Goal: Task Accomplishment & Management: Manage account settings

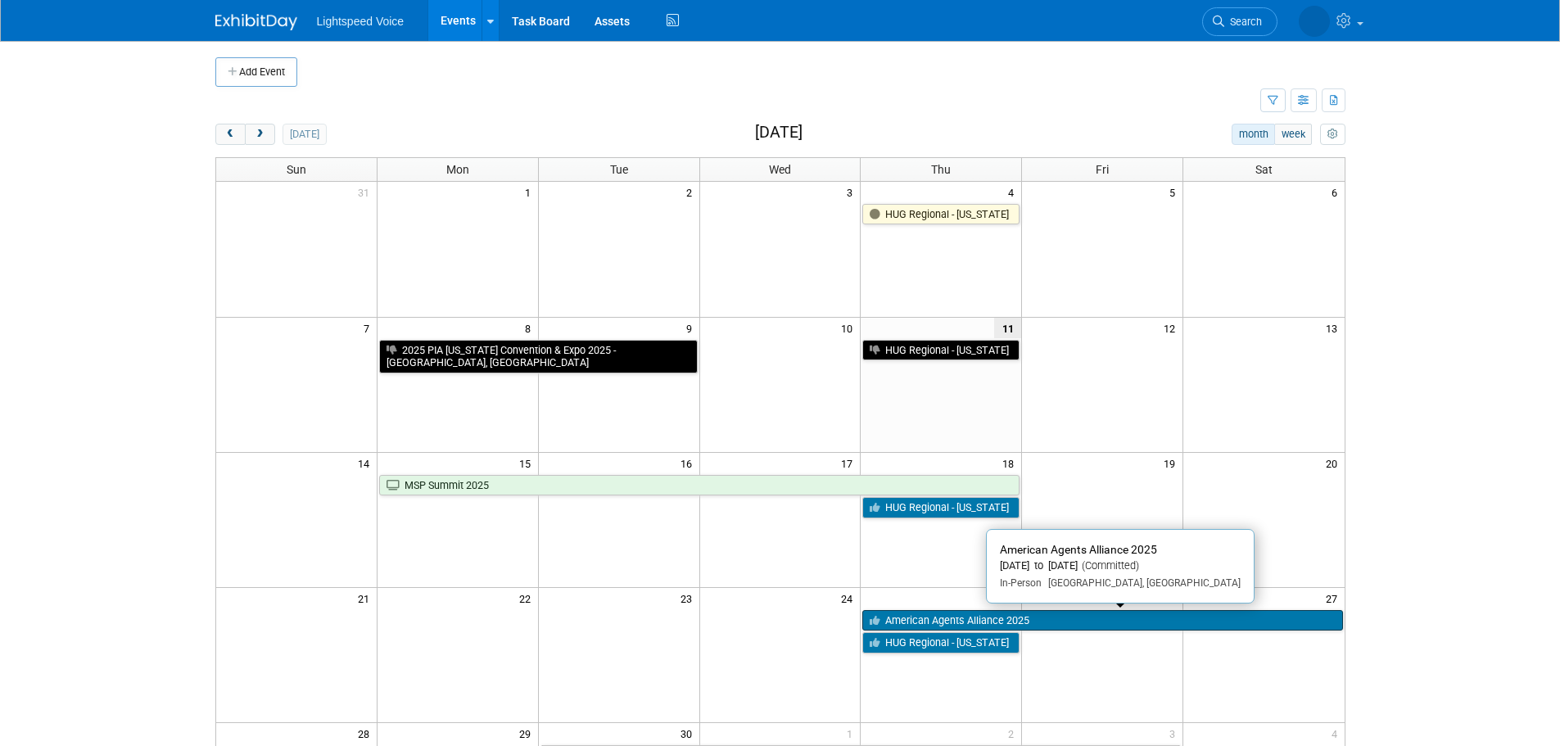
click at [907, 627] on link "American Agents Alliance 2025" at bounding box center [1102, 620] width 480 height 21
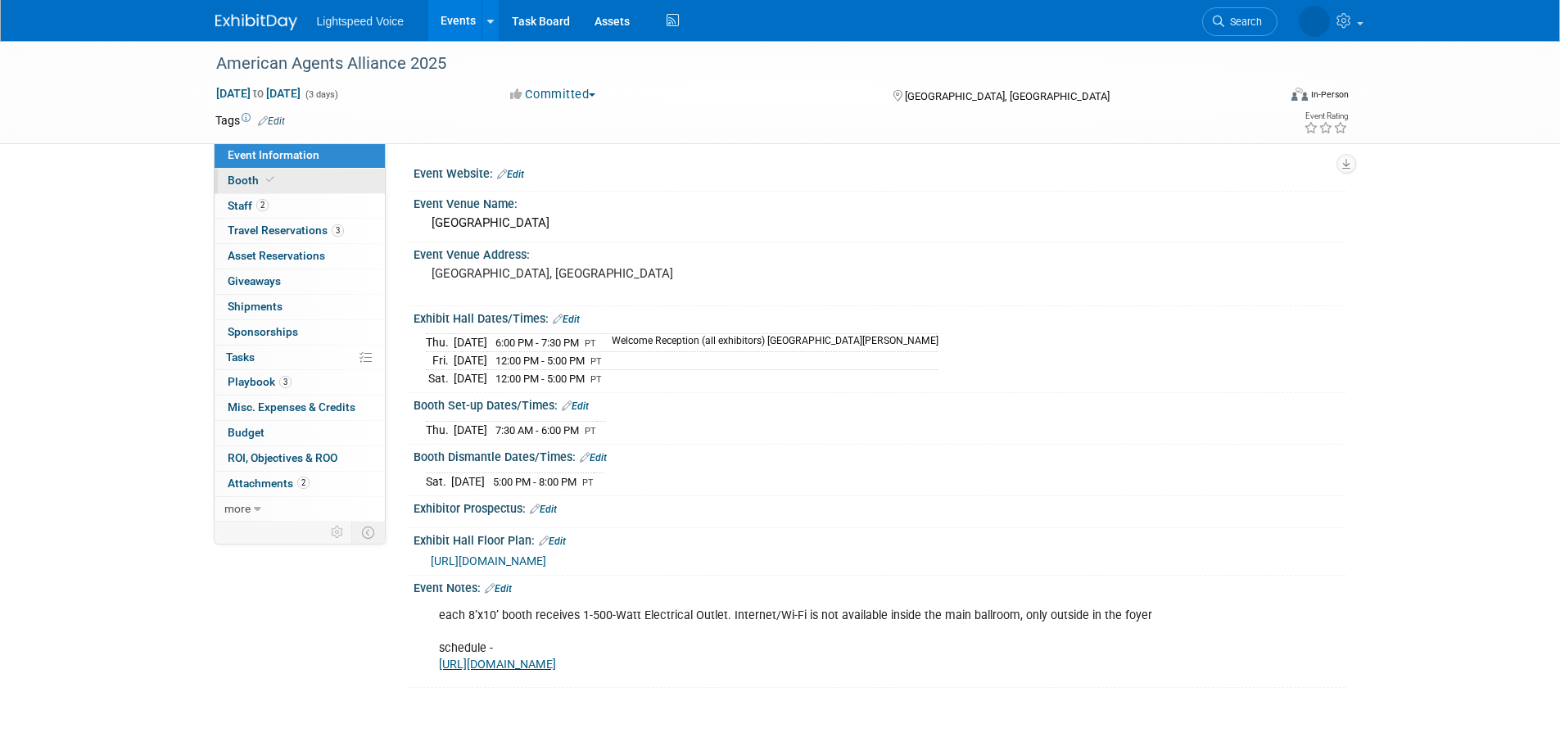
click at [261, 188] on link "Booth" at bounding box center [300, 181] width 170 height 25
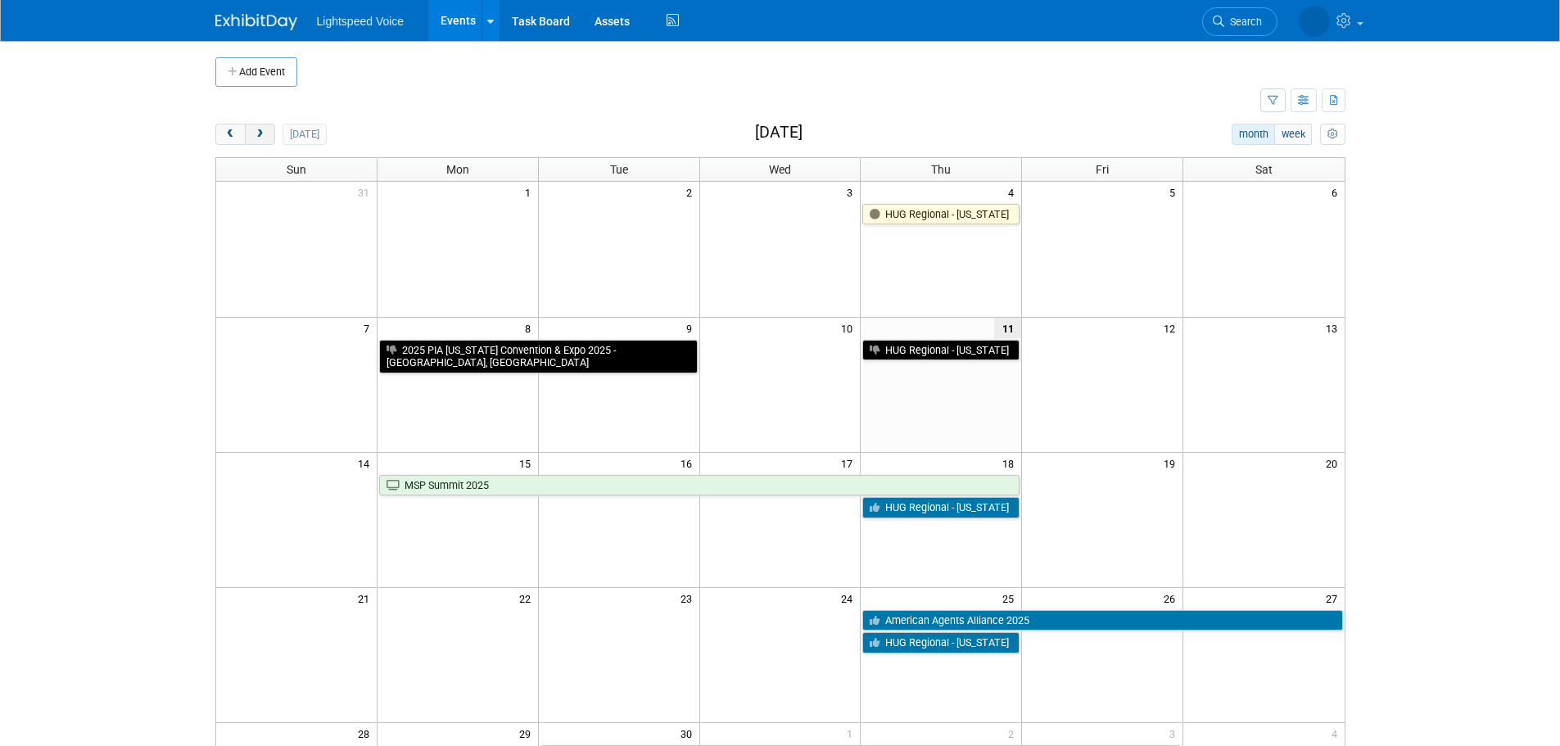
click at [274, 135] on button "next" at bounding box center [260, 134] width 30 height 21
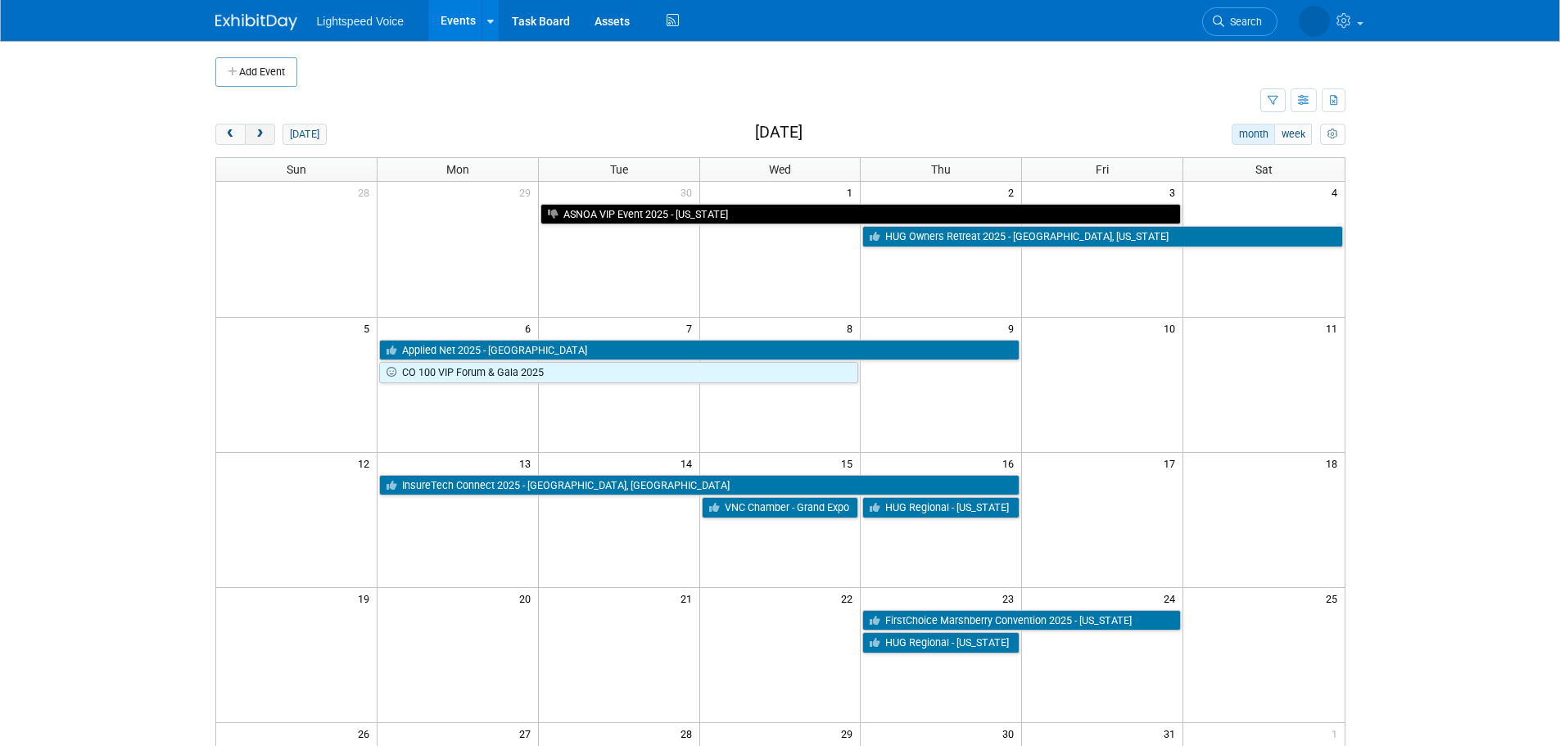
click at [274, 135] on button "next" at bounding box center [260, 134] width 30 height 21
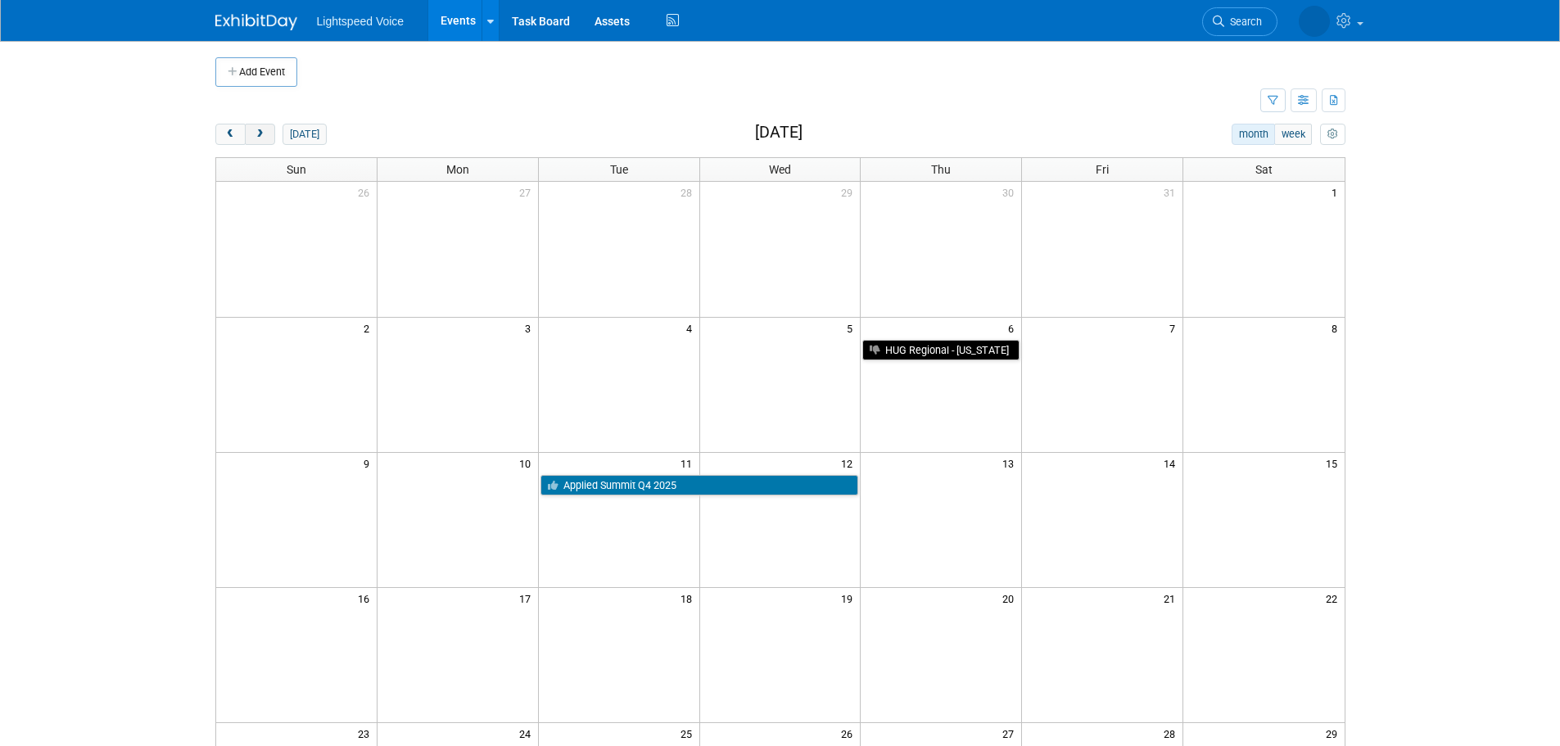
click at [274, 135] on button "next" at bounding box center [260, 134] width 30 height 21
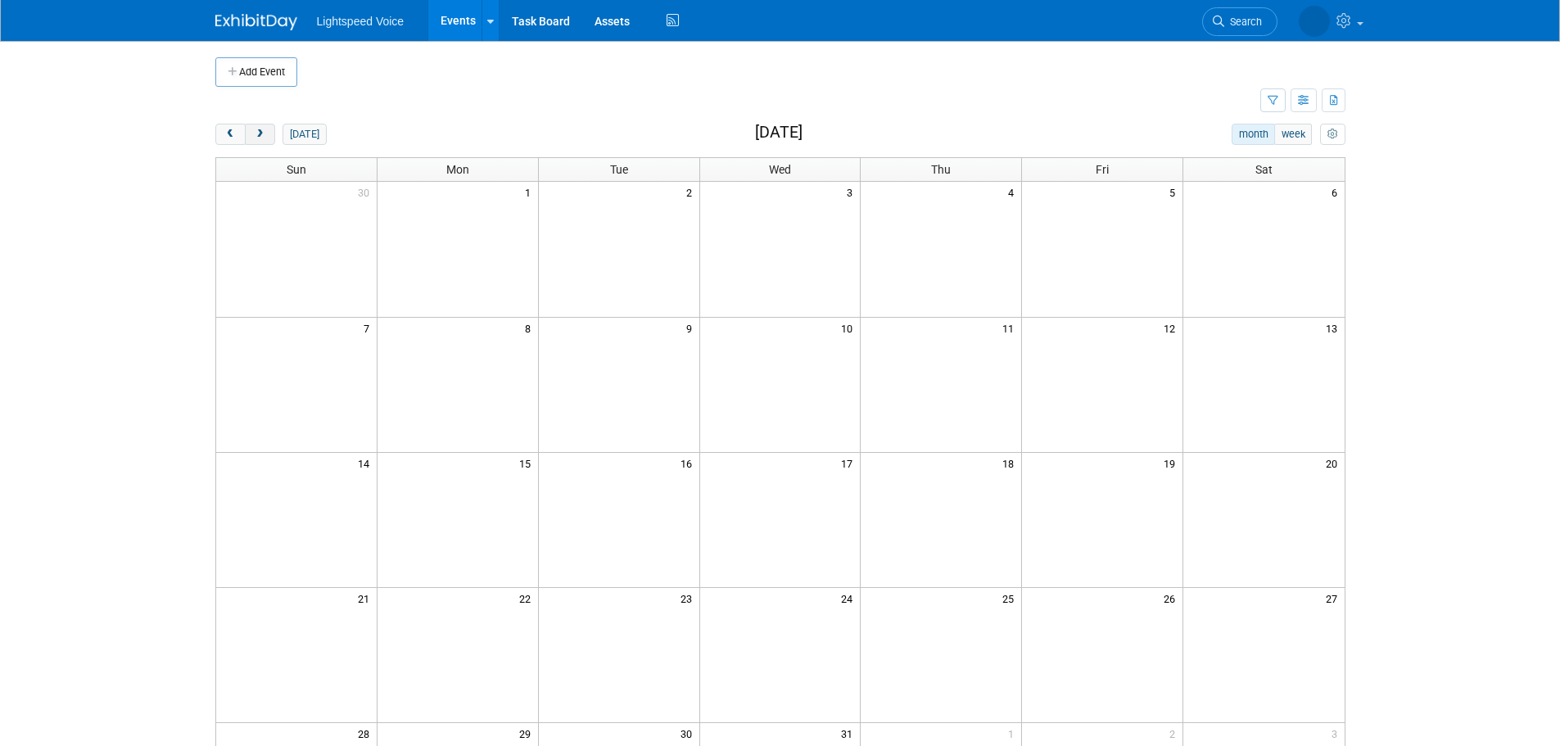
click at [274, 135] on button "next" at bounding box center [260, 134] width 30 height 21
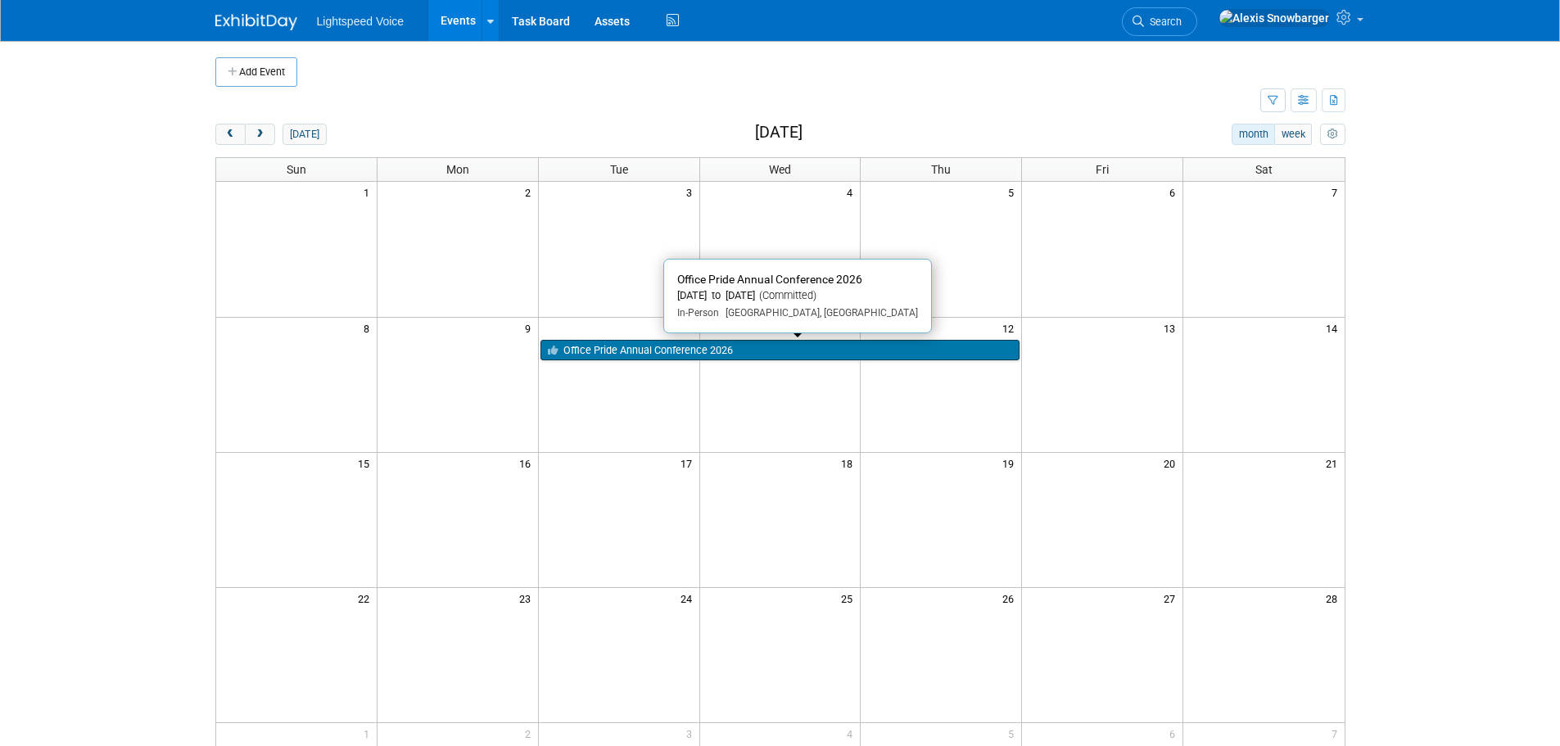
click at [635, 352] on link "Office Pride Annual Conference 2026" at bounding box center [781, 350] width 480 height 21
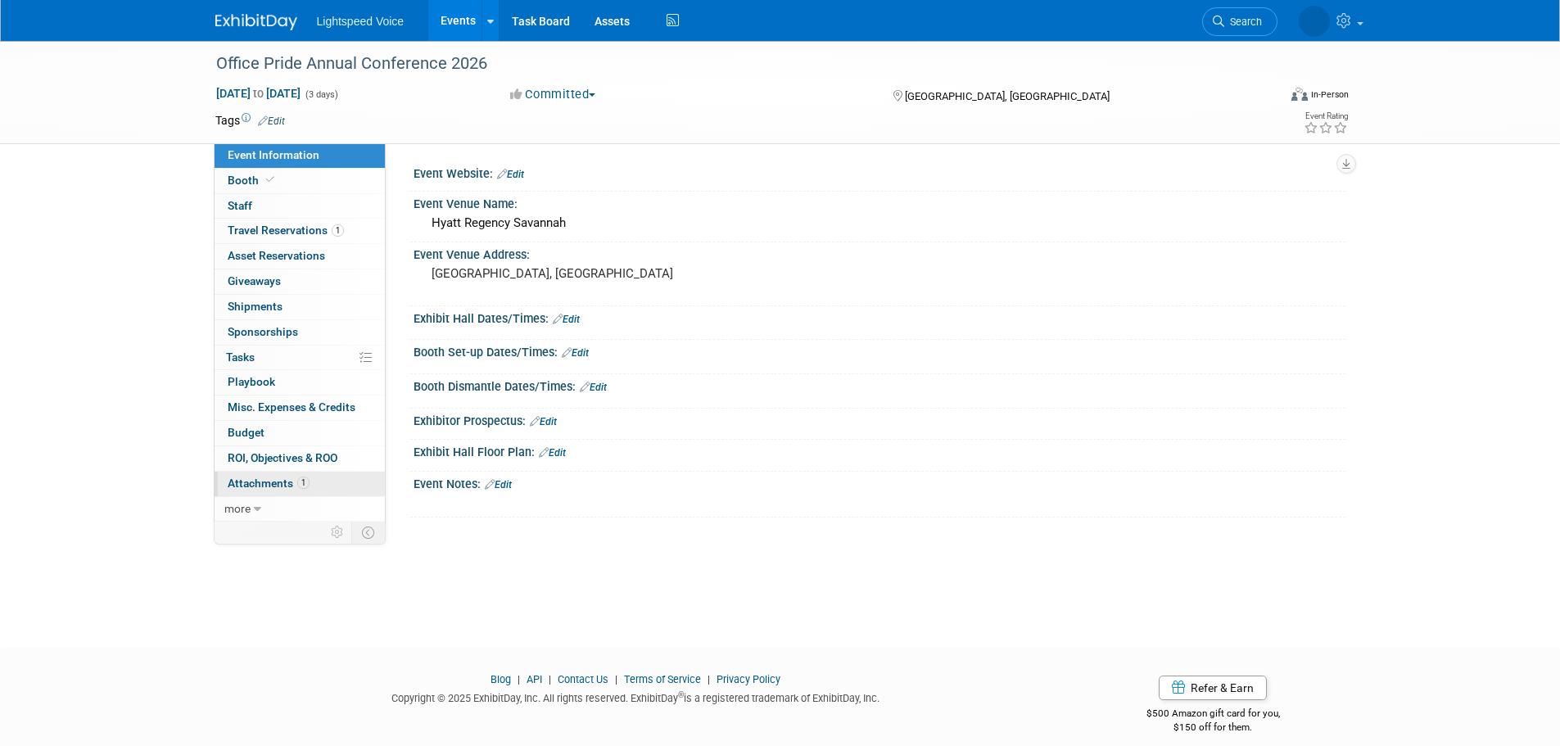
click at [252, 477] on span "Attachments 1" at bounding box center [269, 483] width 82 height 13
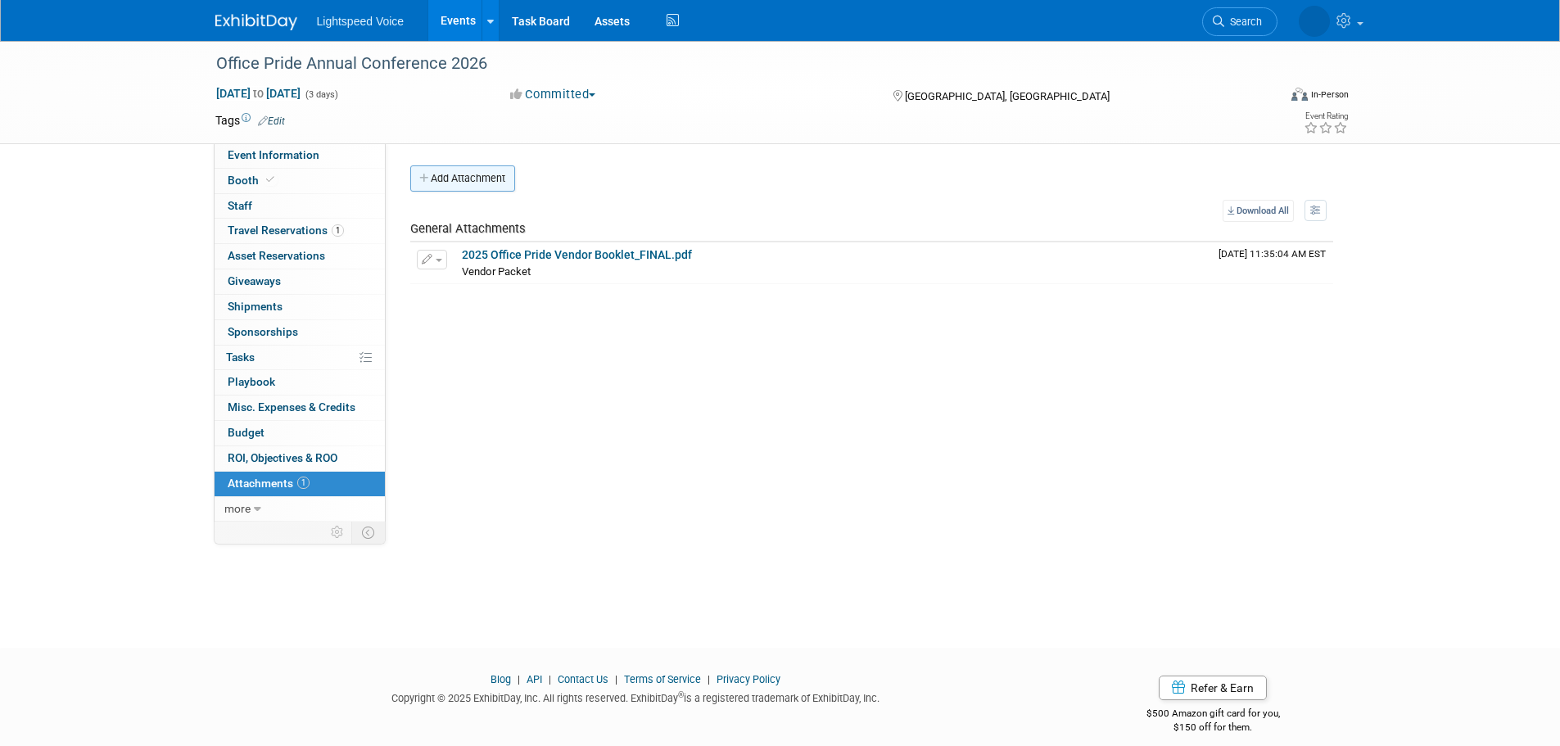
click at [484, 182] on button "Add Attachment" at bounding box center [462, 178] width 105 height 26
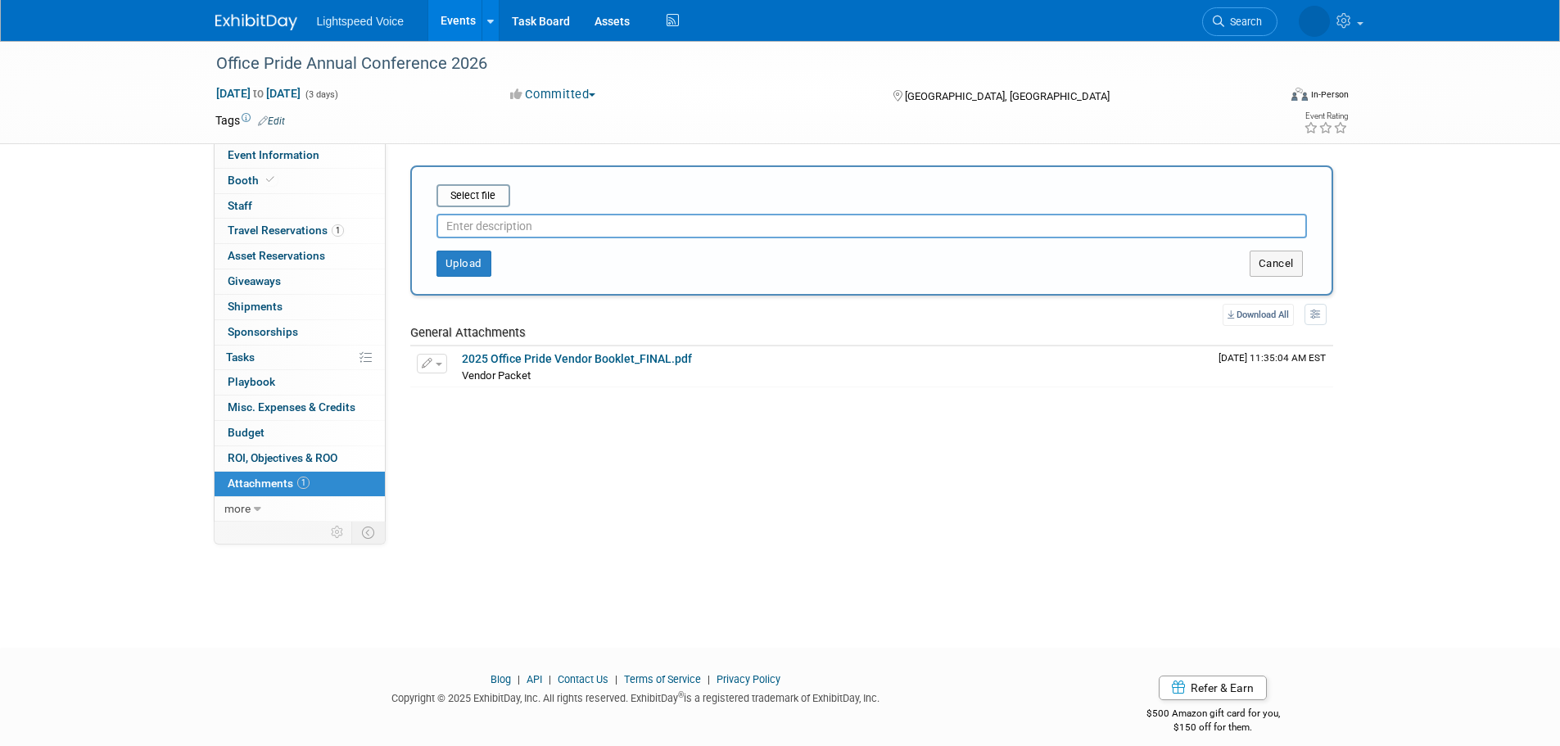
click at [511, 219] on input "text" at bounding box center [872, 226] width 871 height 25
type input "Early Registration Giveaway Flyer"
click at [492, 196] on input "file" at bounding box center [411, 196] width 195 height 20
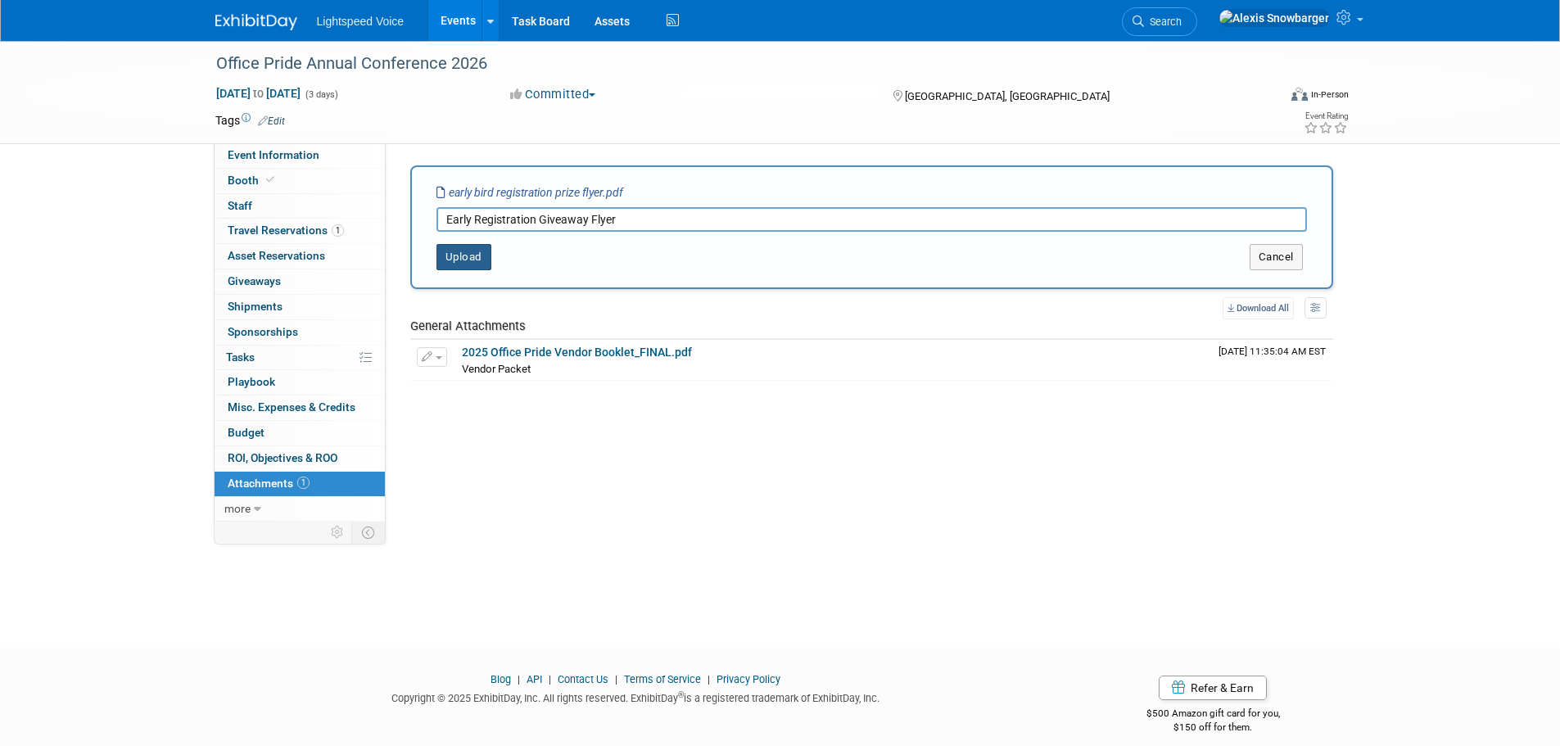
click at [476, 257] on button "Upload" at bounding box center [464, 257] width 55 height 26
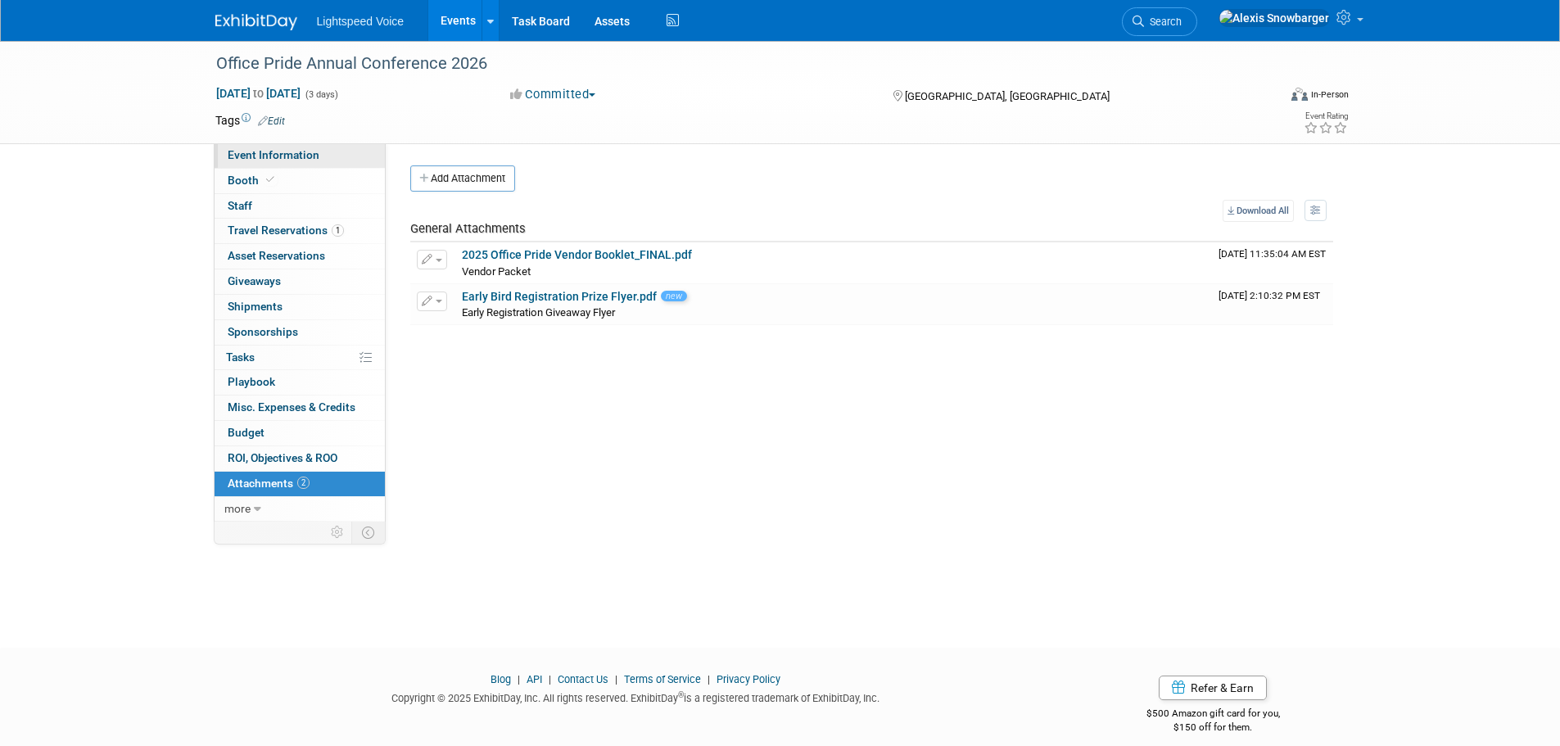
click at [270, 161] on span "Event Information" at bounding box center [274, 154] width 92 height 13
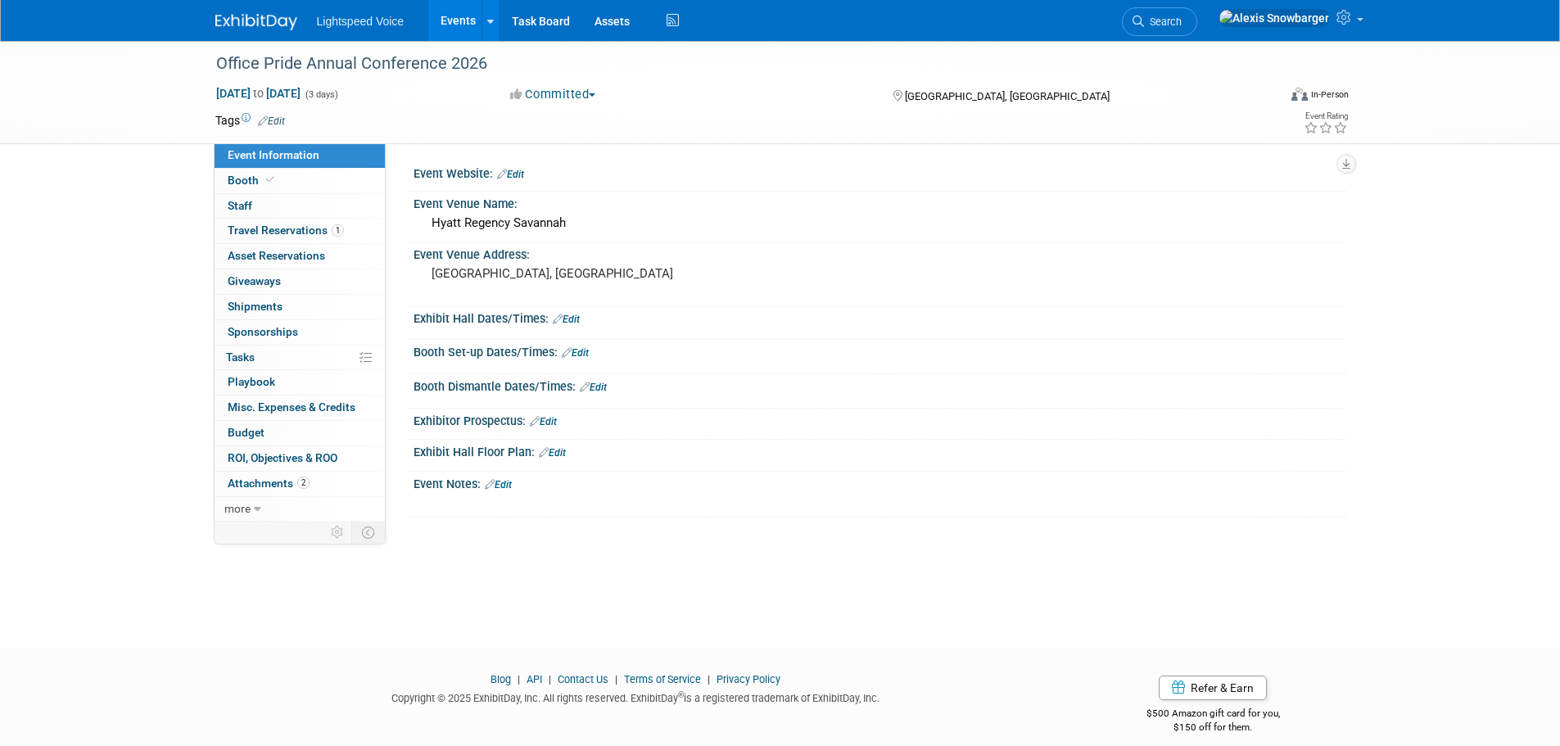
click at [504, 483] on link "Edit" at bounding box center [498, 484] width 27 height 11
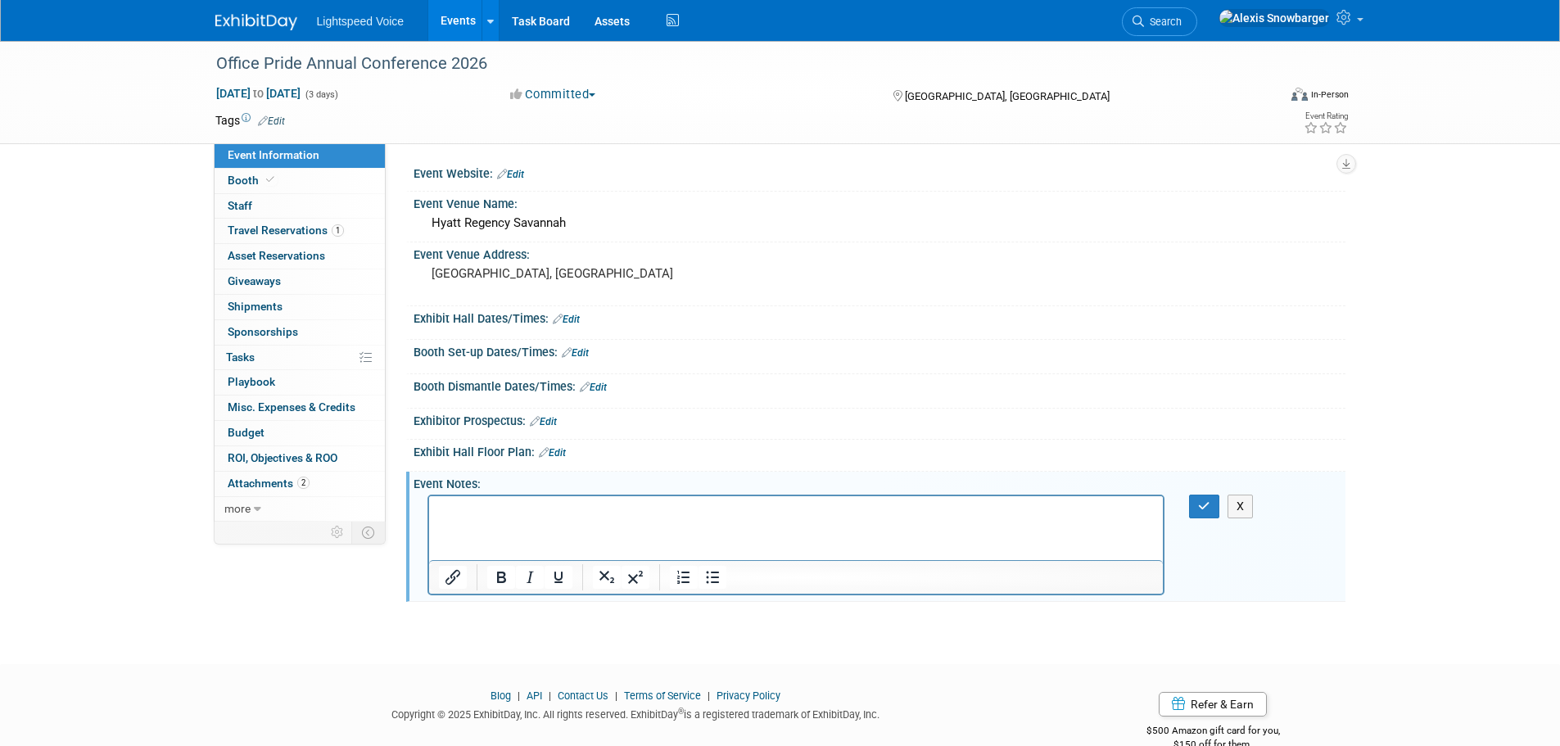
click at [476, 506] on p "Rich Text Area. Press ALT-0 for help." at bounding box center [796, 511] width 716 height 16
click at [568, 503] on p "we are set to giveaway a FREE tech assessment and be entered to win a free ipad"" at bounding box center [796, 511] width 716 height 16
click at [892, 512] on p "we are set to giveaway a "FREE tech assessment and be entered to win a free ipa…" at bounding box center [796, 511] width 716 height 16
click at [881, 511] on p "we are set to giveaway a "FREE tech assessment and be entered to win a free ipa…" at bounding box center [796, 511] width 716 height 16
click at [1204, 501] on icon "button" at bounding box center [1204, 505] width 12 height 11
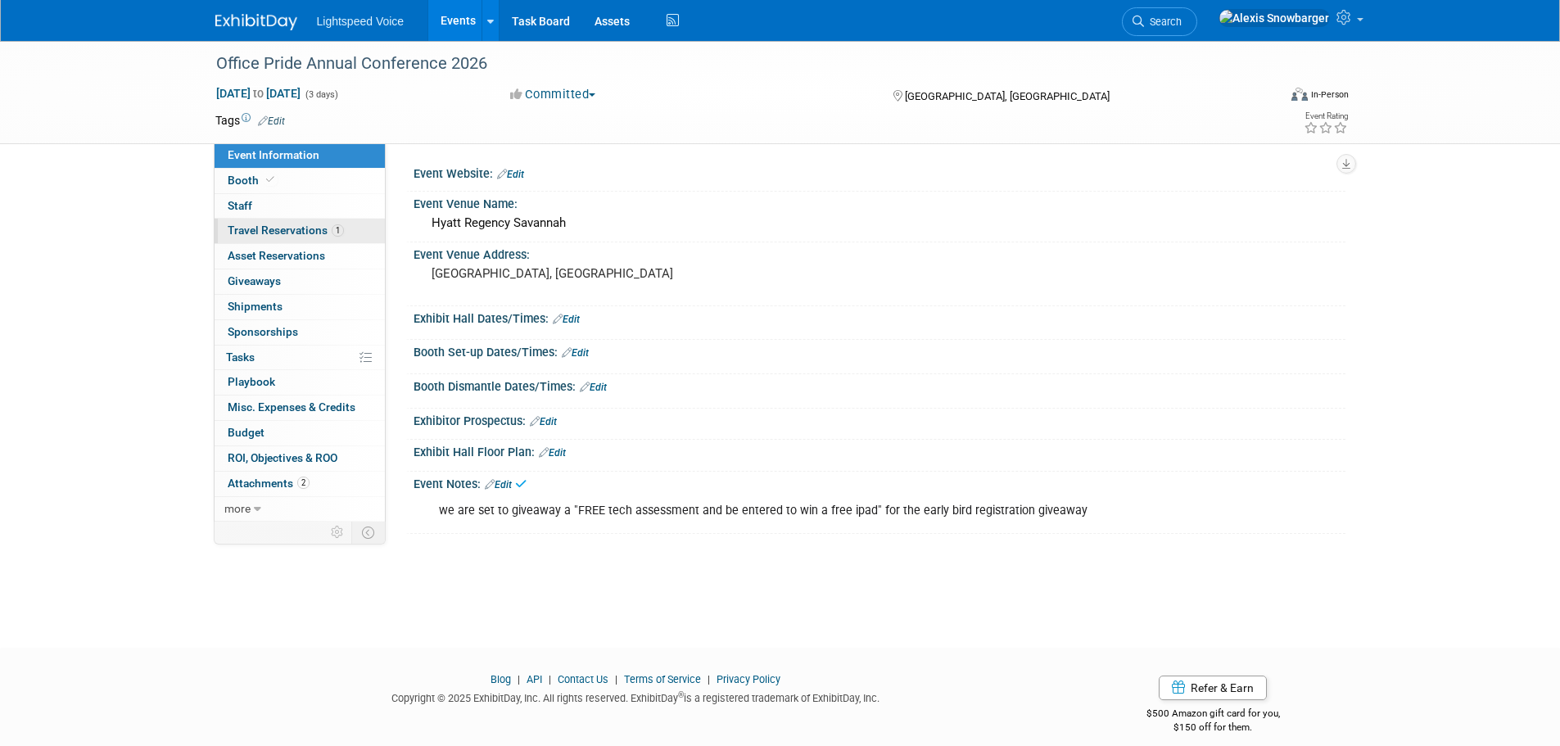
click at [277, 226] on span "Travel Reservations 1" at bounding box center [286, 230] width 116 height 13
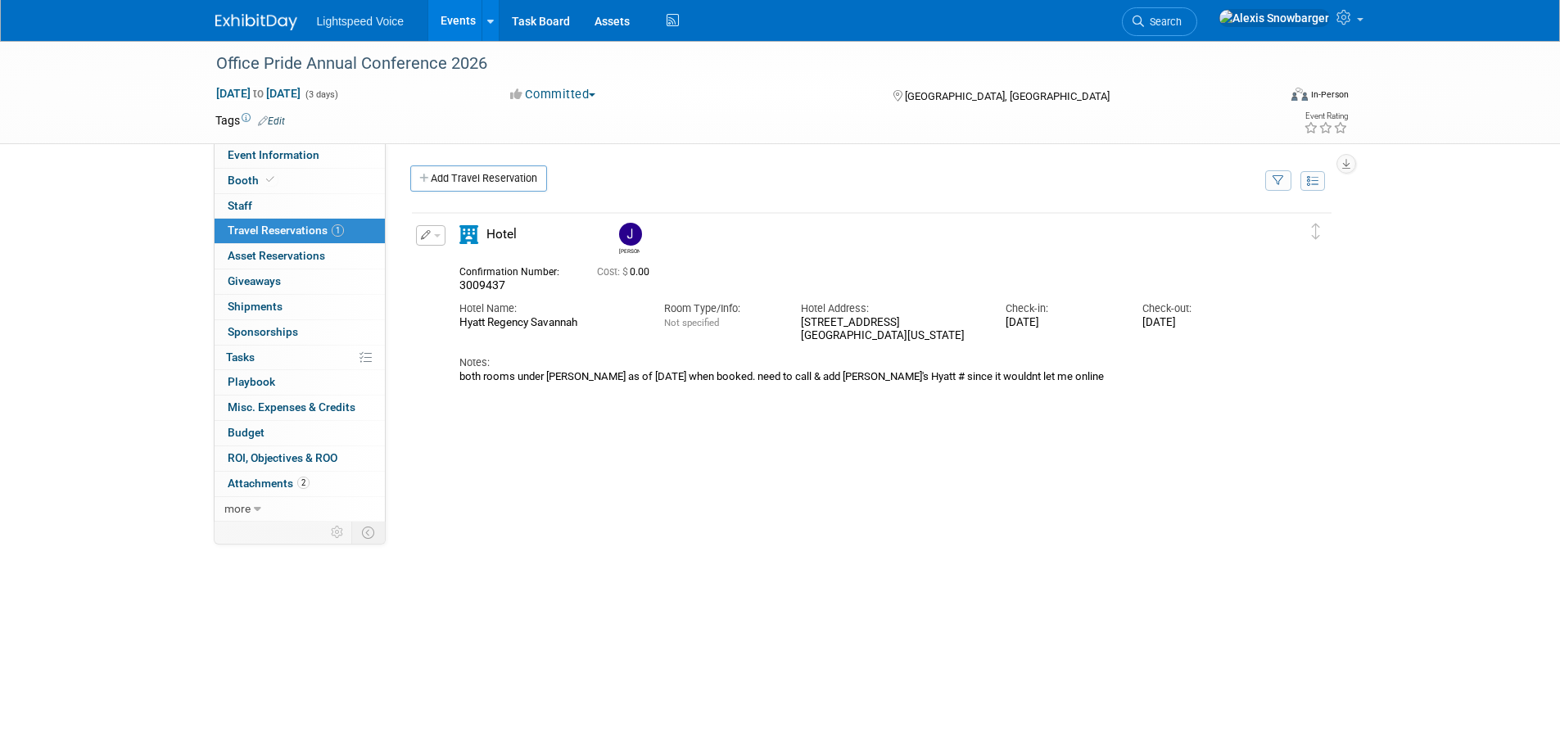
drag, startPoint x: 534, startPoint y: 375, endPoint x: 1116, endPoint y: 376, distance: 582.3
click at [1127, 376] on div "both rooms under [PERSON_NAME] as of [DATE] when booked. need to call & add [PE…" at bounding box center [857, 376] width 796 height 13
click at [800, 376] on div "both rooms under [PERSON_NAME] as of [DATE] when booked. need to call & add [PE…" at bounding box center [857, 376] width 796 height 13
